Goal: Task Accomplishment & Management: Manage account settings

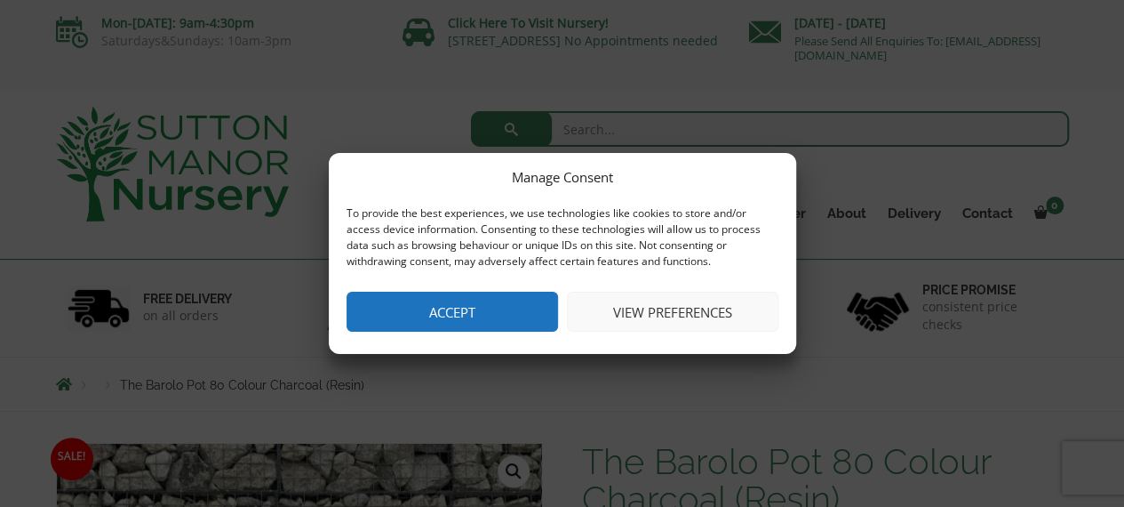
click at [672, 307] on button "View preferences" at bounding box center [672, 311] width 211 height 40
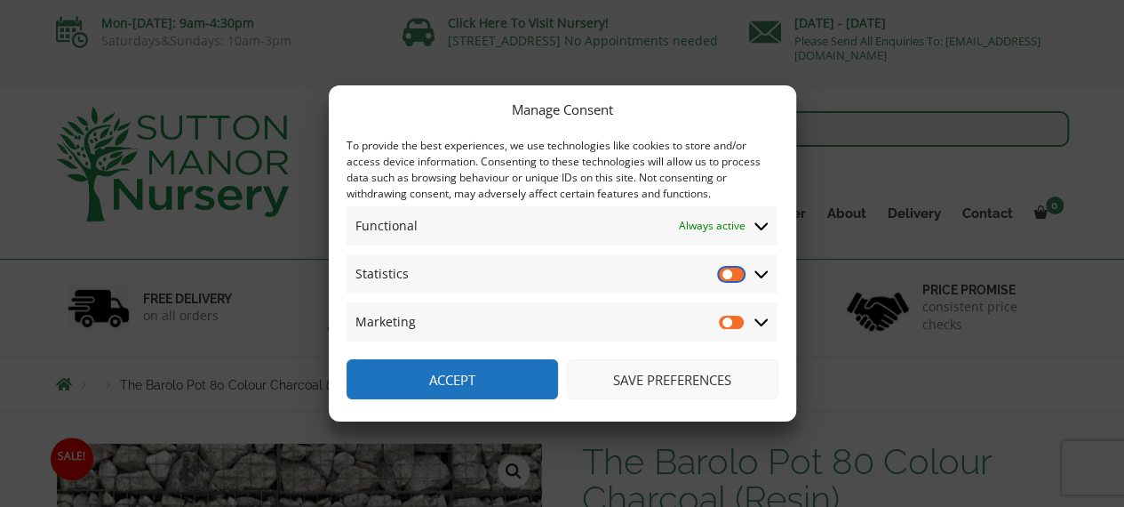
click at [729, 268] on input "Statistics" at bounding box center [732, 274] width 27 height 18
checkbox input "true"
click at [726, 320] on input "Marketing" at bounding box center [732, 322] width 27 height 18
click at [727, 319] on input "Marketing" at bounding box center [732, 322] width 27 height 18
checkbox input "false"
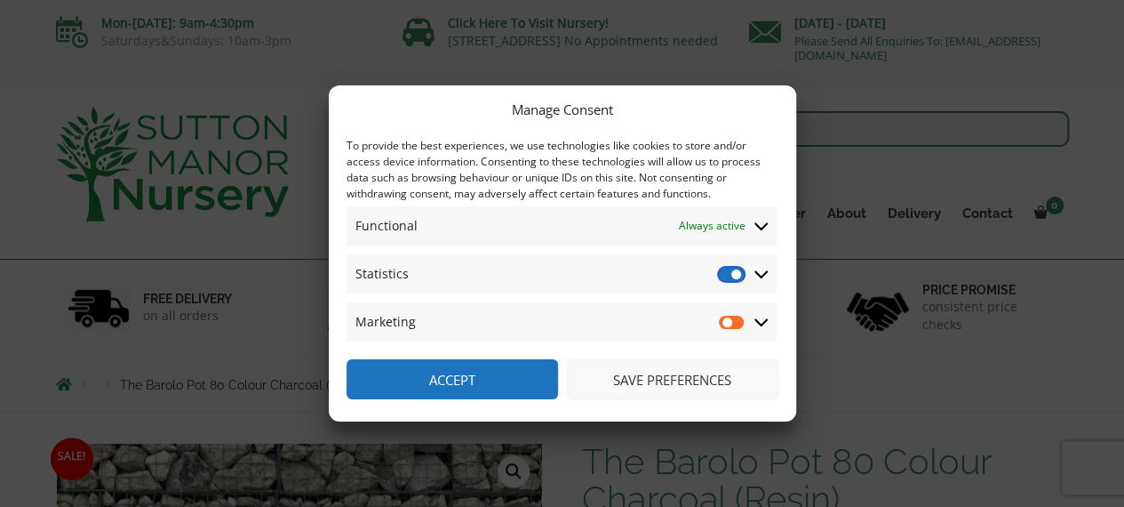
click at [730, 271] on input "Statistics" at bounding box center [732, 274] width 27 height 18
checkbox input "false"
click at [694, 373] on button "Save preferences" at bounding box center [672, 379] width 211 height 40
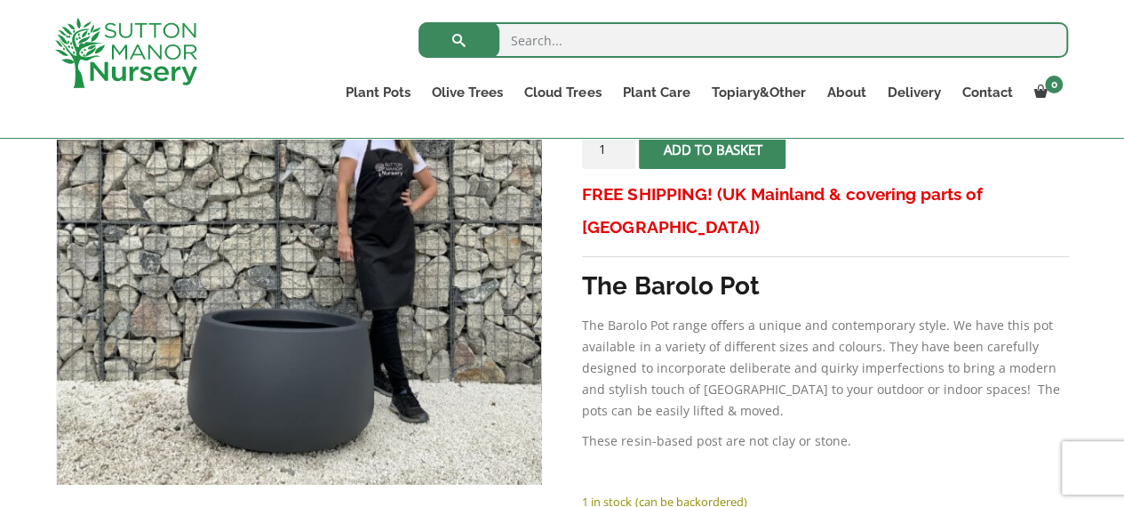
scroll to position [590, 0]
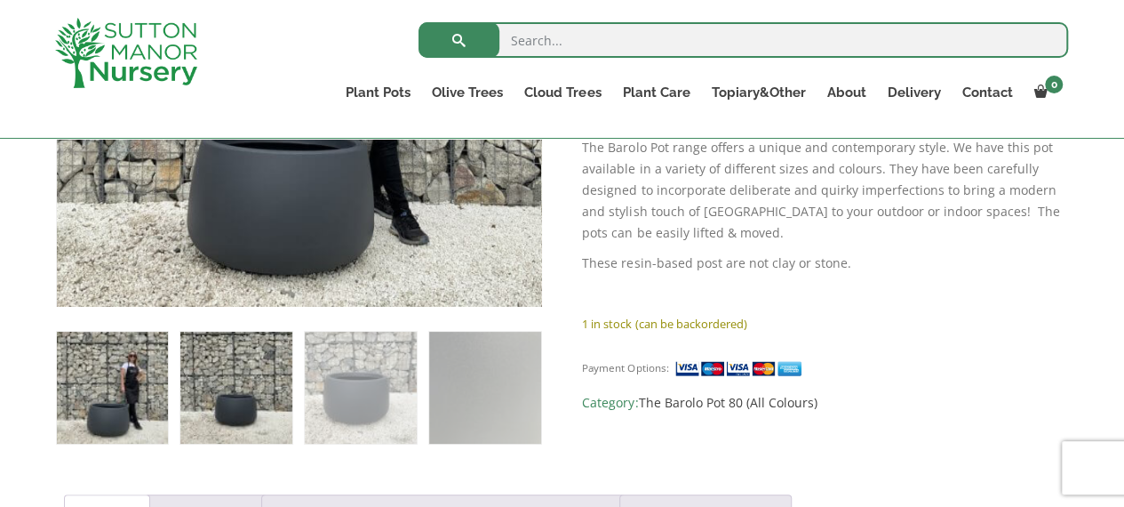
click at [245, 397] on img at bounding box center [235, 386] width 111 height 111
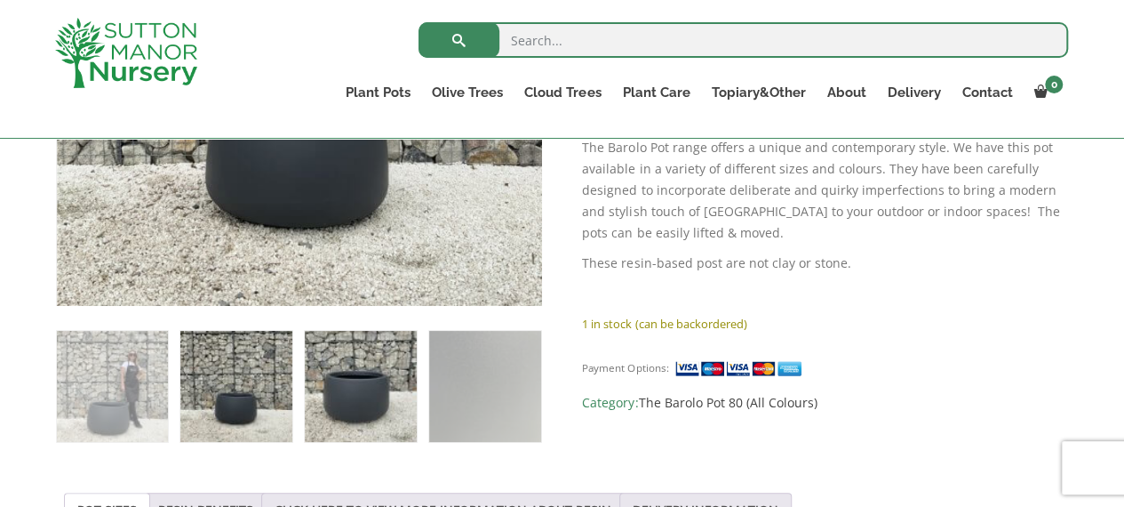
click at [349, 382] on img at bounding box center [360, 386] width 111 height 111
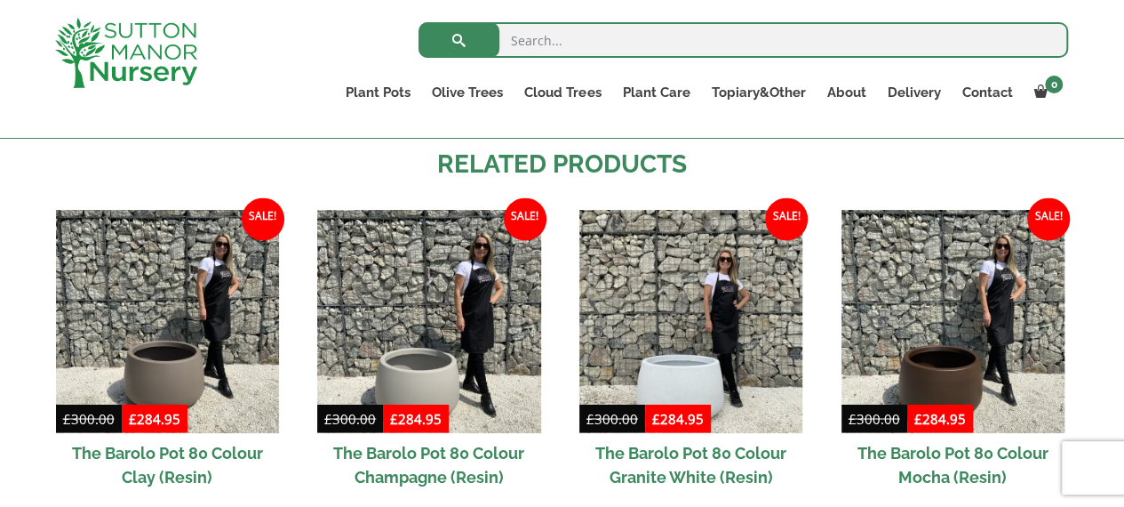
scroll to position [1479, 0]
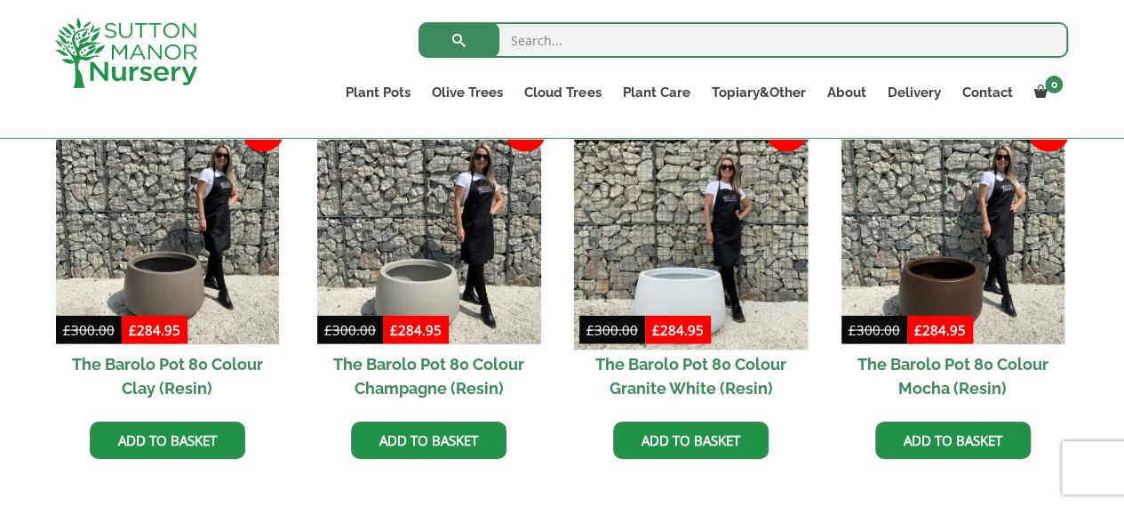
click at [720, 261] on img at bounding box center [691, 233] width 235 height 235
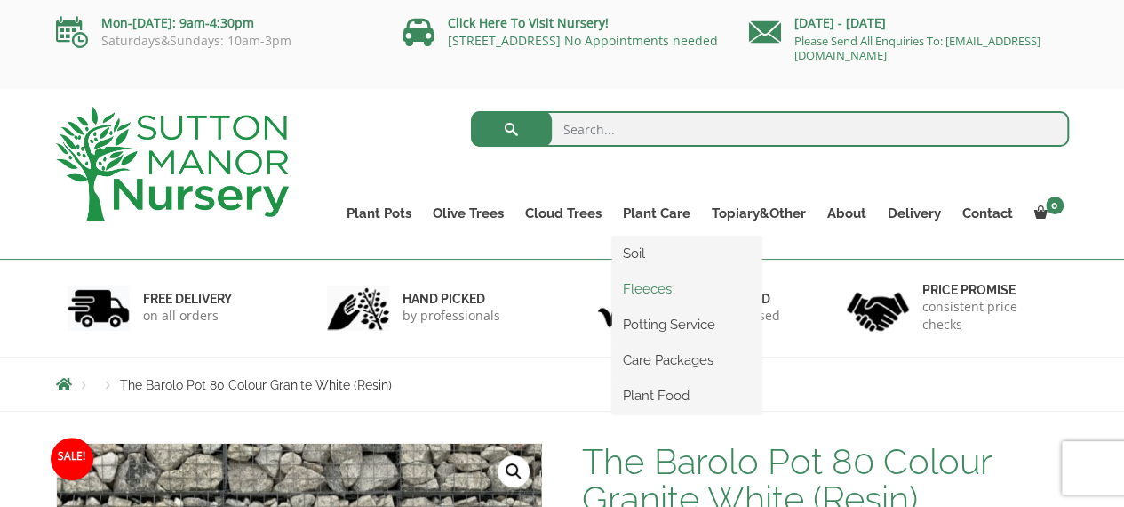
click at [655, 292] on link "Fleeces" at bounding box center [686, 288] width 149 height 27
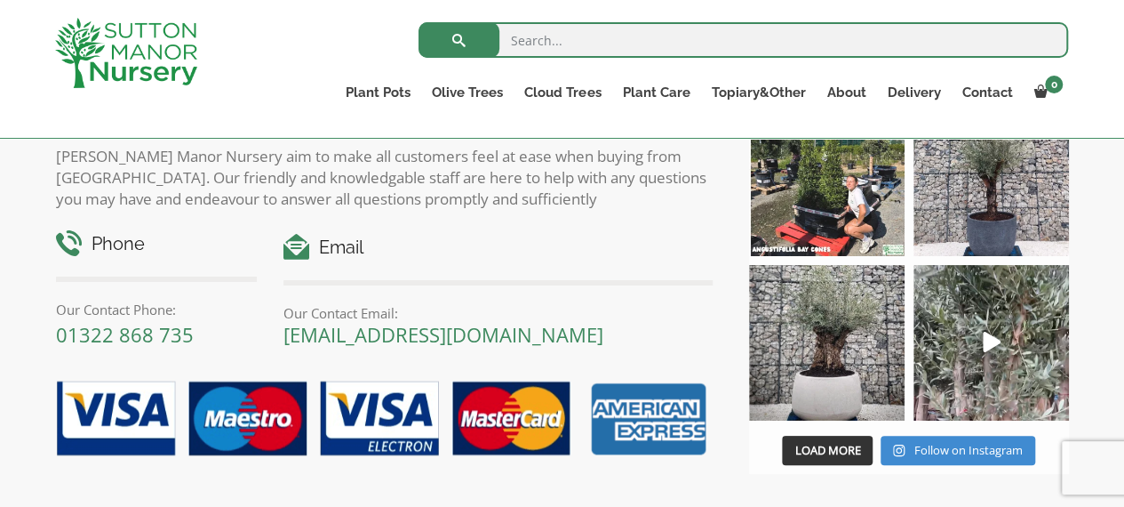
scroll to position [3434, 0]
